Goal: Transaction & Acquisition: Purchase product/service

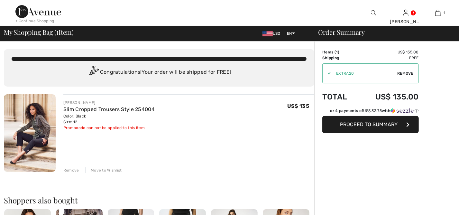
click at [376, 125] on span "Proceed to Summary" at bounding box center [370, 124] width 58 height 6
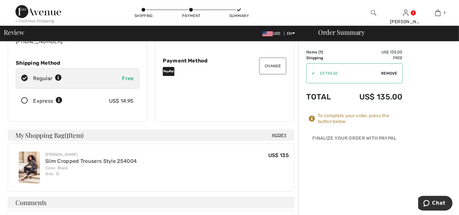
scroll to position [52, 0]
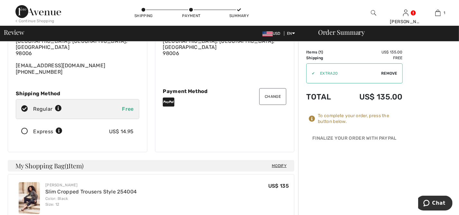
click at [23, 128] on icon at bounding box center [24, 131] width 17 height 7
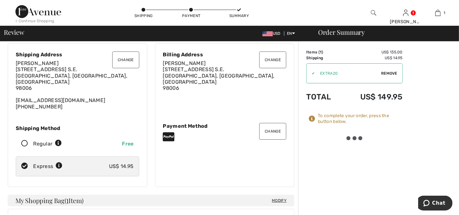
scroll to position [0, 0]
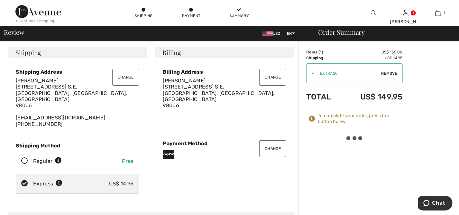
click at [386, 75] on span "Remove" at bounding box center [389, 73] width 16 height 6
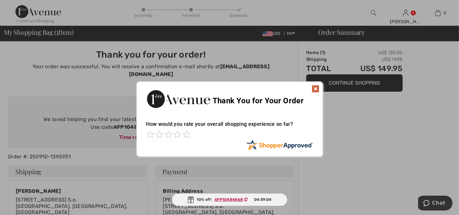
click at [318, 90] on img at bounding box center [316, 89] width 8 height 8
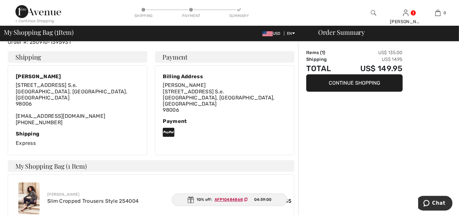
scroll to position [113, 0]
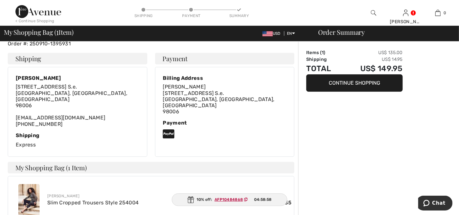
click at [357, 83] on button "Continue Shopping" at bounding box center [354, 82] width 97 height 17
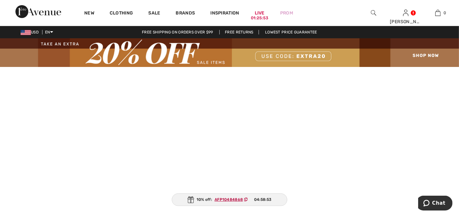
click at [423, 55] on img at bounding box center [229, 52] width 459 height 29
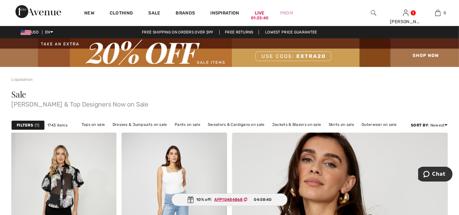
click at [429, 53] on img at bounding box center [229, 52] width 459 height 29
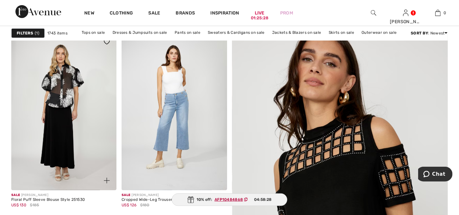
scroll to position [87, 0]
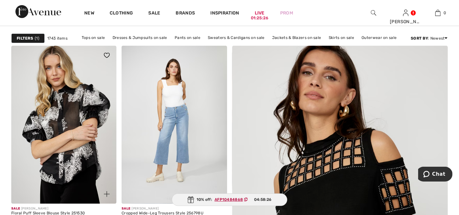
click at [54, 104] on img at bounding box center [63, 125] width 105 height 158
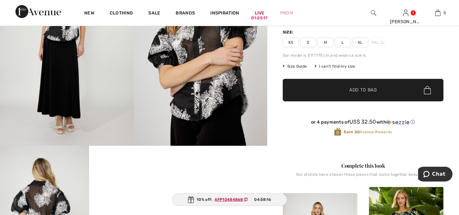
scroll to position [217, 0]
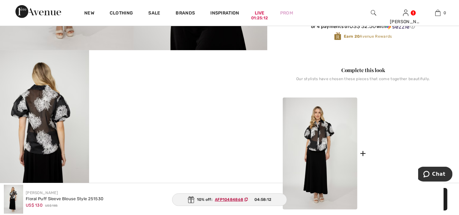
click at [407, 139] on img at bounding box center [406, 153] width 75 height 124
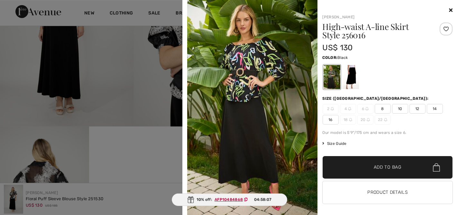
scroll to position [130, 0]
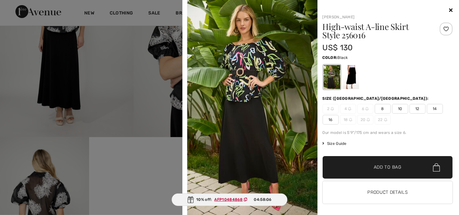
click at [169, 53] on div at bounding box center [229, 107] width 459 height 215
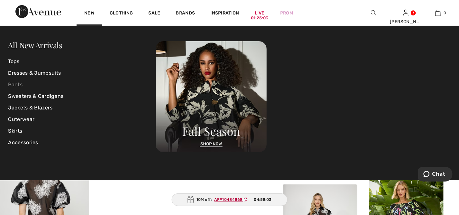
click at [19, 85] on link "Pants" at bounding box center [82, 85] width 148 height 12
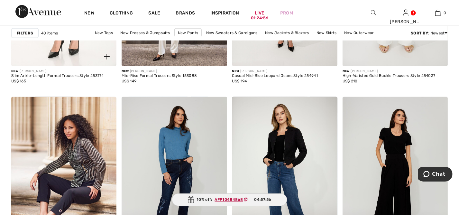
scroll to position [617, 0]
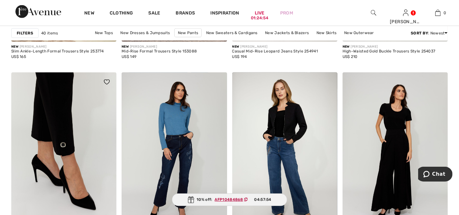
click at [48, 125] on img at bounding box center [63, 151] width 105 height 158
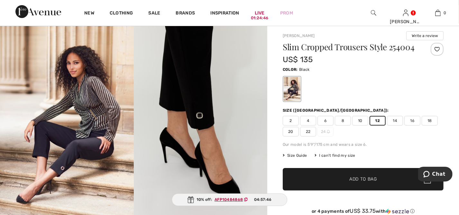
scroll to position [52, 0]
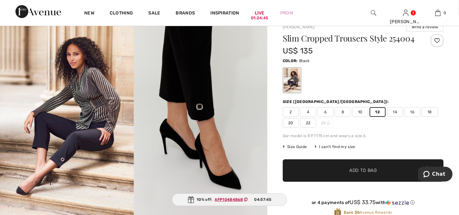
click at [365, 172] on span "Add to Bag" at bounding box center [364, 170] width 28 height 7
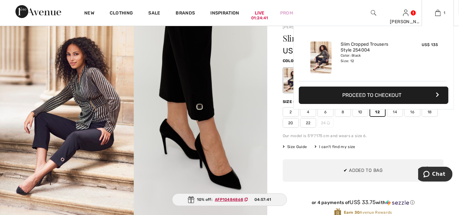
click at [357, 97] on button "Proceed to Checkout" at bounding box center [374, 95] width 150 height 17
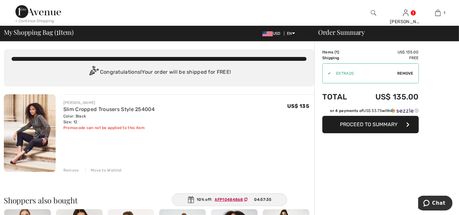
click at [403, 73] on span "Remove" at bounding box center [406, 73] width 16 height 6
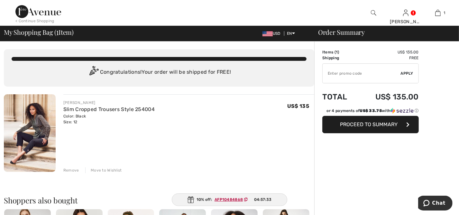
click at [336, 76] on input "TEXT" at bounding box center [362, 73] width 78 height 19
type input "GC00074163"
click at [406, 74] on span "Apply" at bounding box center [407, 73] width 13 height 6
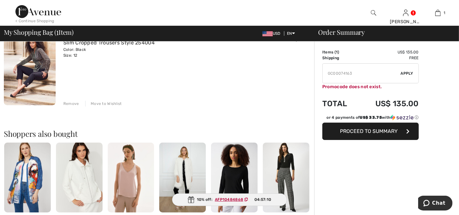
scroll to position [70, 0]
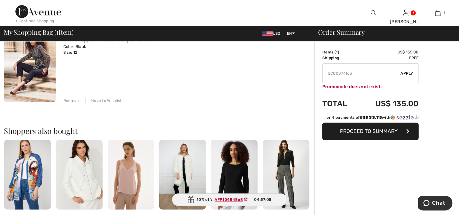
click at [361, 132] on span "Proceed to Summary" at bounding box center [370, 131] width 58 height 6
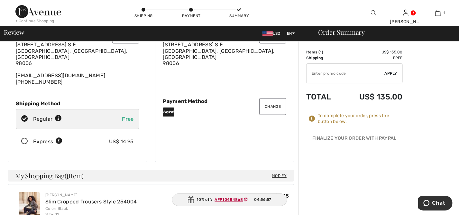
scroll to position [23, 0]
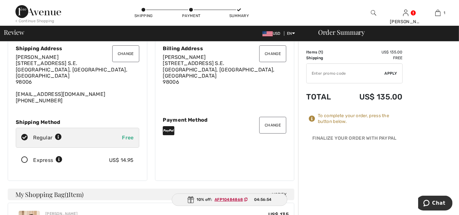
click at [273, 123] on button "Change" at bounding box center [272, 125] width 27 height 17
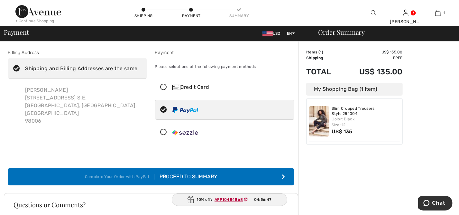
click at [165, 89] on icon at bounding box center [163, 87] width 17 height 7
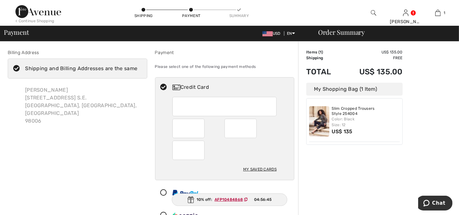
scroll to position [52, 0]
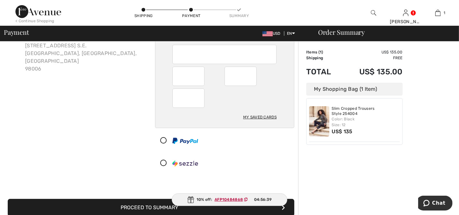
click at [223, 200] on ins "AFP10484868" at bounding box center [229, 199] width 28 height 5
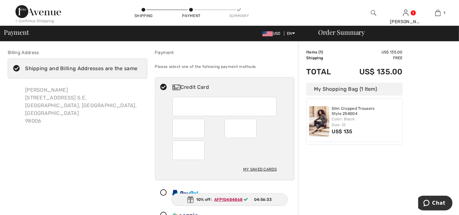
scroll to position [0, 0]
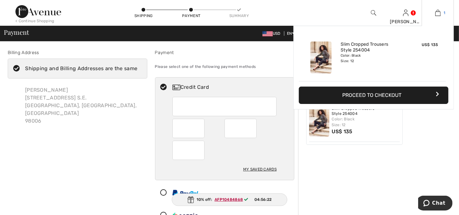
click at [441, 14] on link "1" at bounding box center [438, 13] width 32 height 8
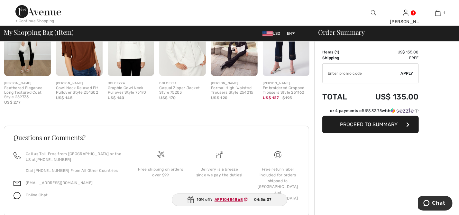
scroll to position [220, 0]
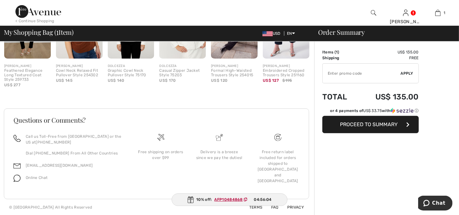
click at [360, 130] on button "Proceed to Summary" at bounding box center [371, 124] width 97 height 17
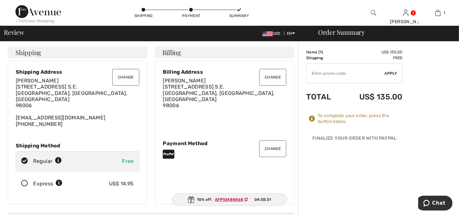
click at [228, 199] on ins "AFP10484868" at bounding box center [229, 199] width 28 height 5
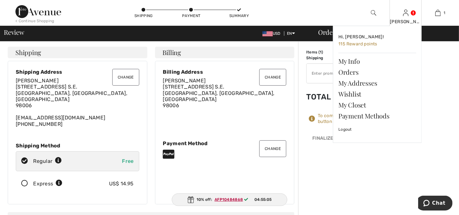
click at [408, 16] on img at bounding box center [405, 13] width 5 height 8
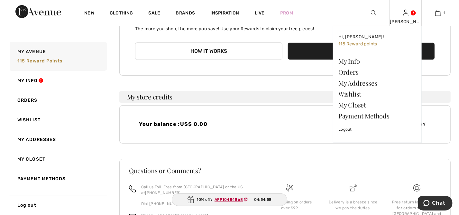
scroll to position [154, 0]
